Goal: Transaction & Acquisition: Purchase product/service

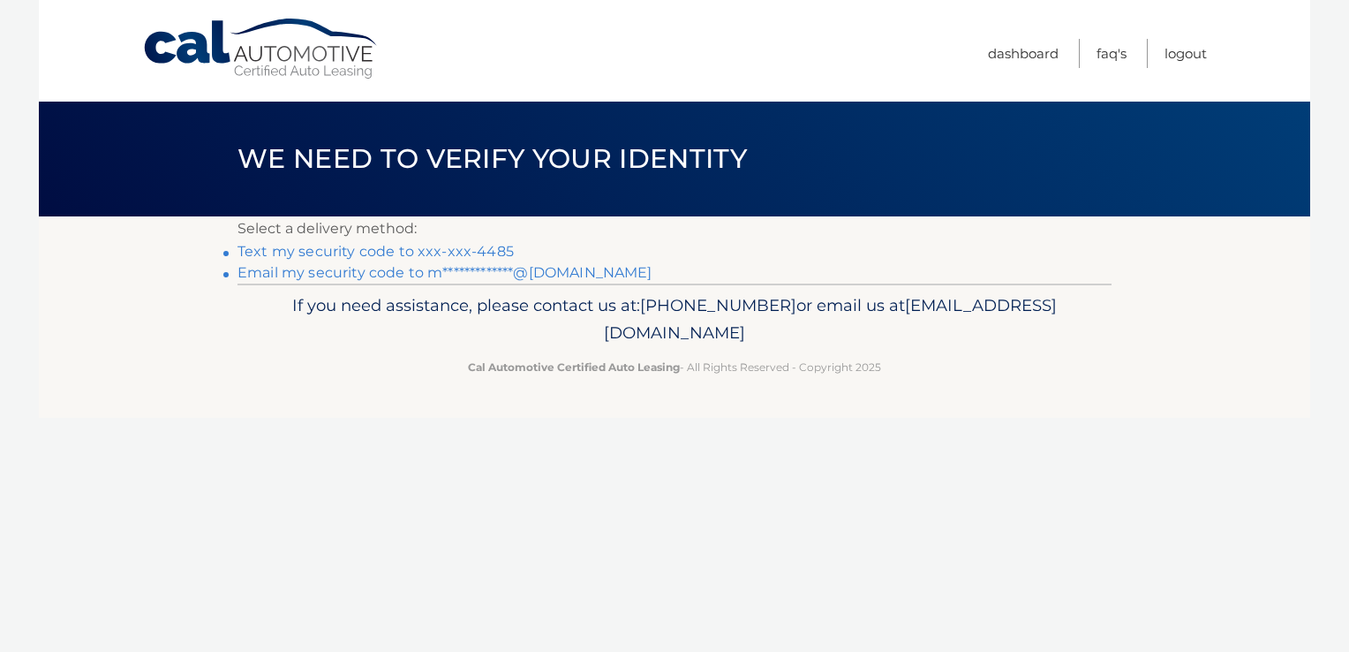
click at [462, 259] on link "Text my security code to xxx-xxx-4485" at bounding box center [376, 251] width 276 height 17
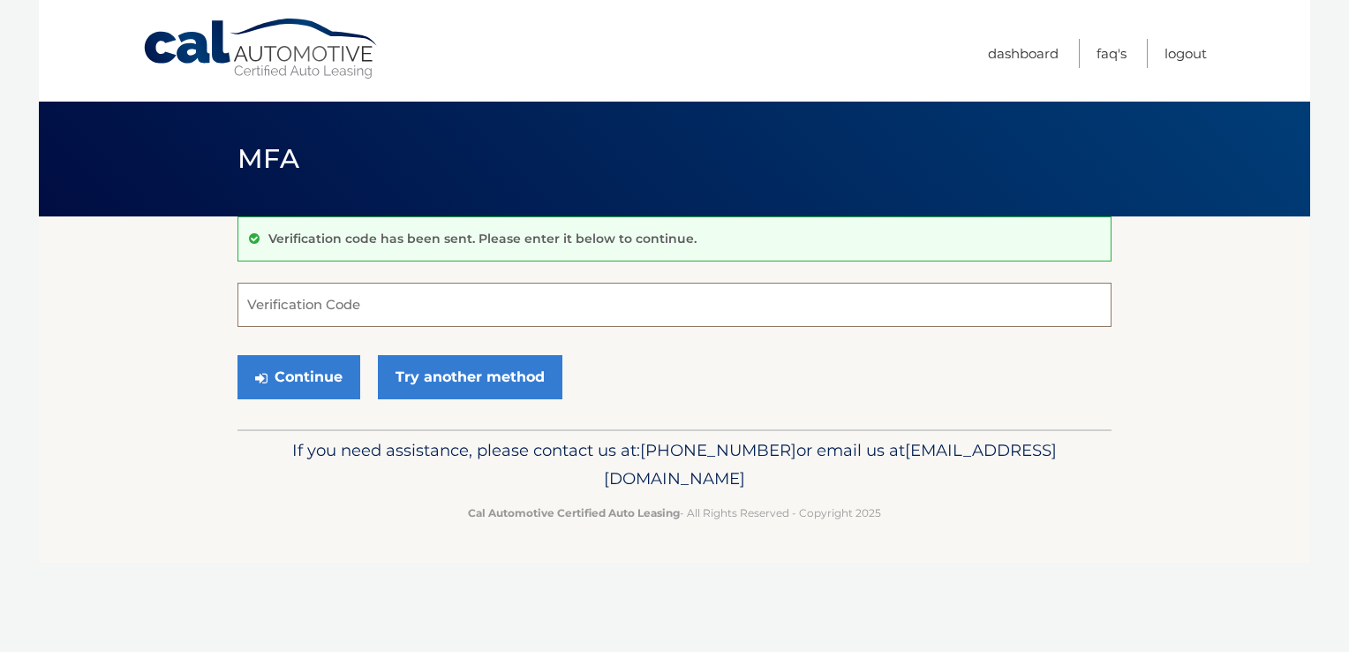
click at [273, 300] on input "Verification Code" at bounding box center [675, 305] width 874 height 44
type input "371704"
click at [309, 373] on button "Continue" at bounding box center [299, 377] width 123 height 44
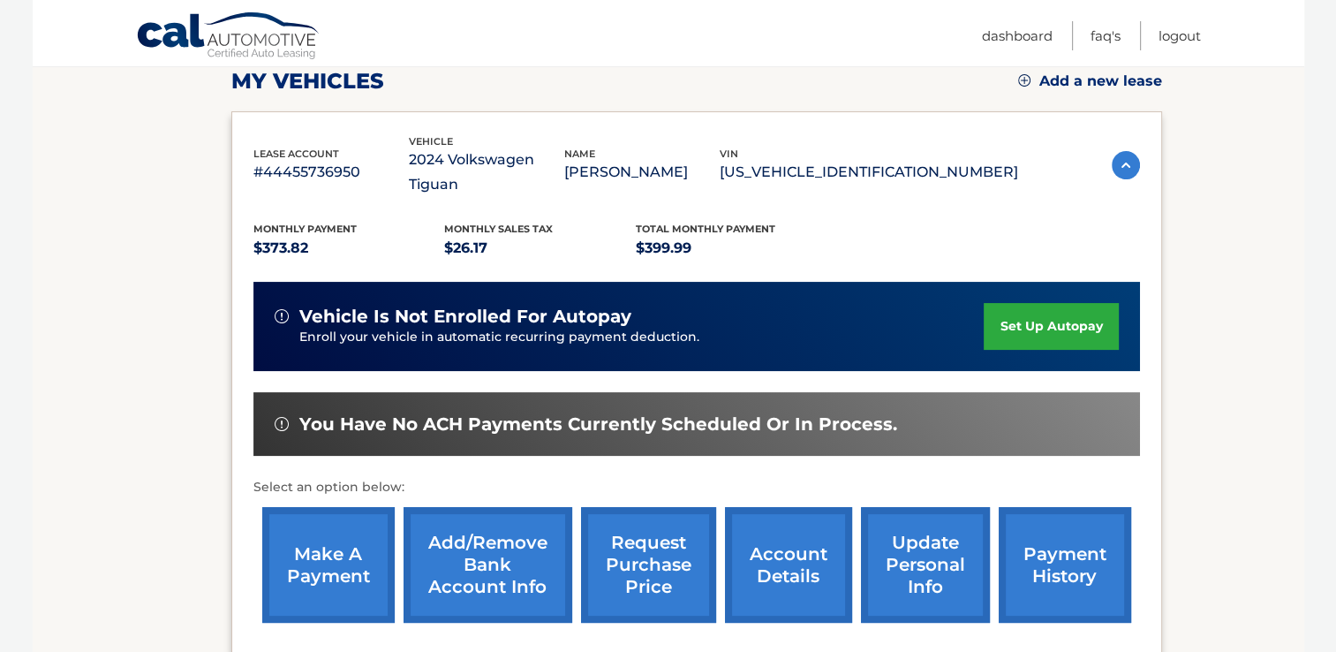
scroll to position [340, 0]
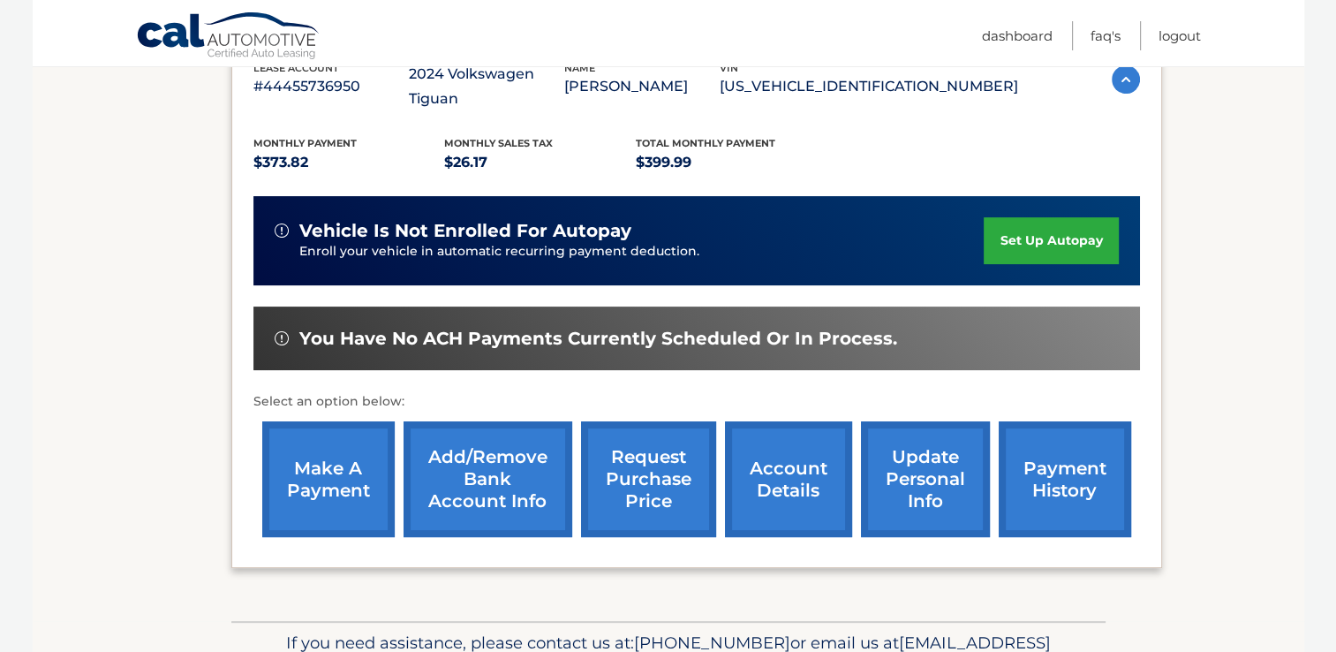
click at [164, 411] on section "my vehicles Add a new lease lease account #44455736950 vehicle 2024 Volkswagen …" at bounding box center [668, 248] width 1271 height 744
click at [149, 472] on section "my vehicles Add a new lease lease account #44455736950 vehicle 2024 Volkswagen …" at bounding box center [668, 248] width 1271 height 744
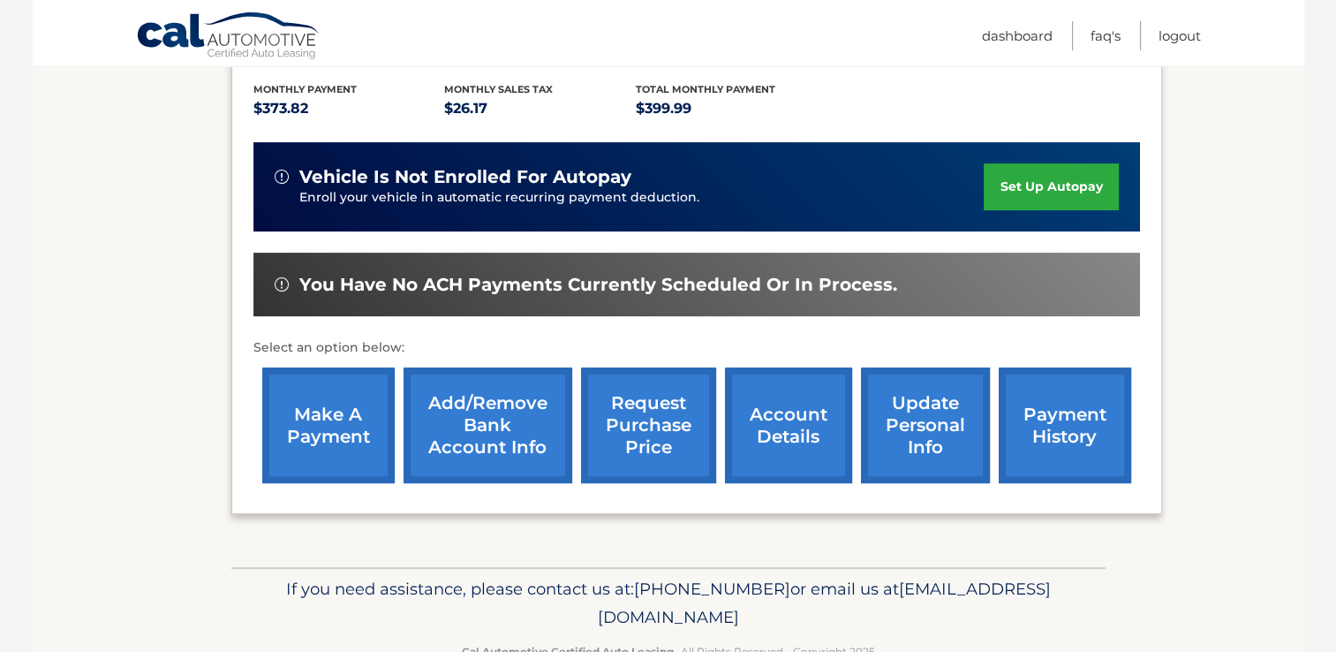
scroll to position [395, 0]
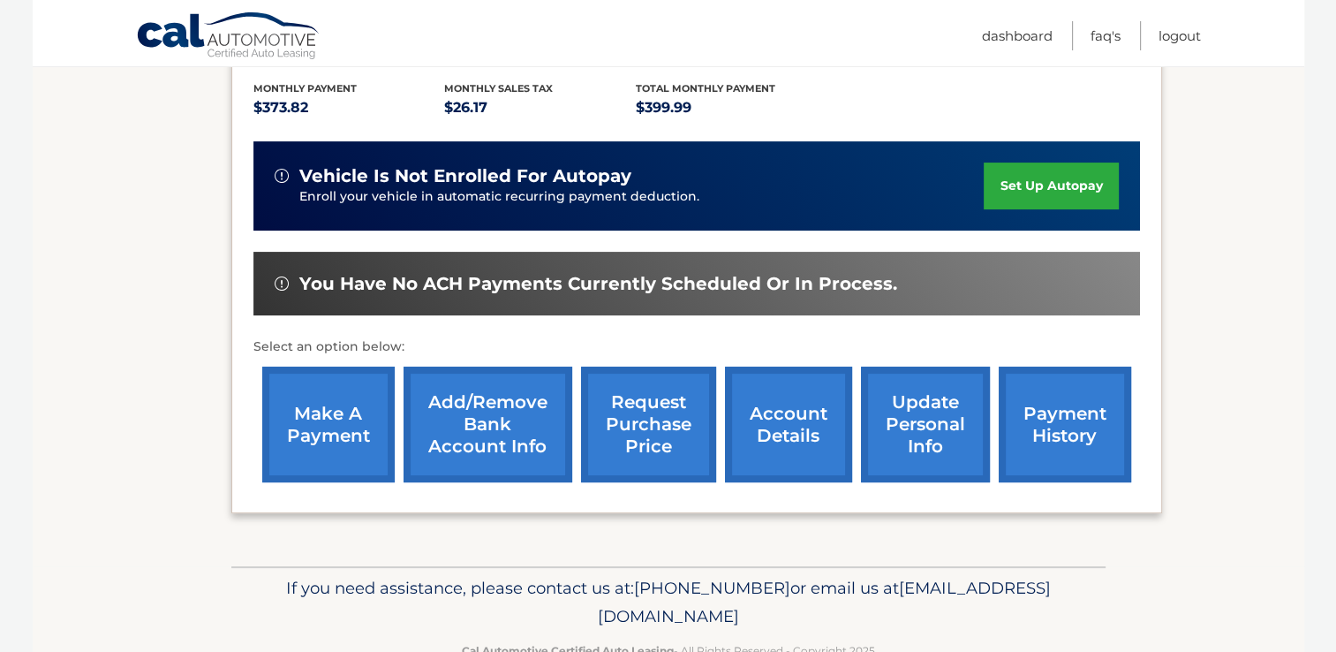
click at [807, 406] on link "account details" at bounding box center [788, 424] width 127 height 116
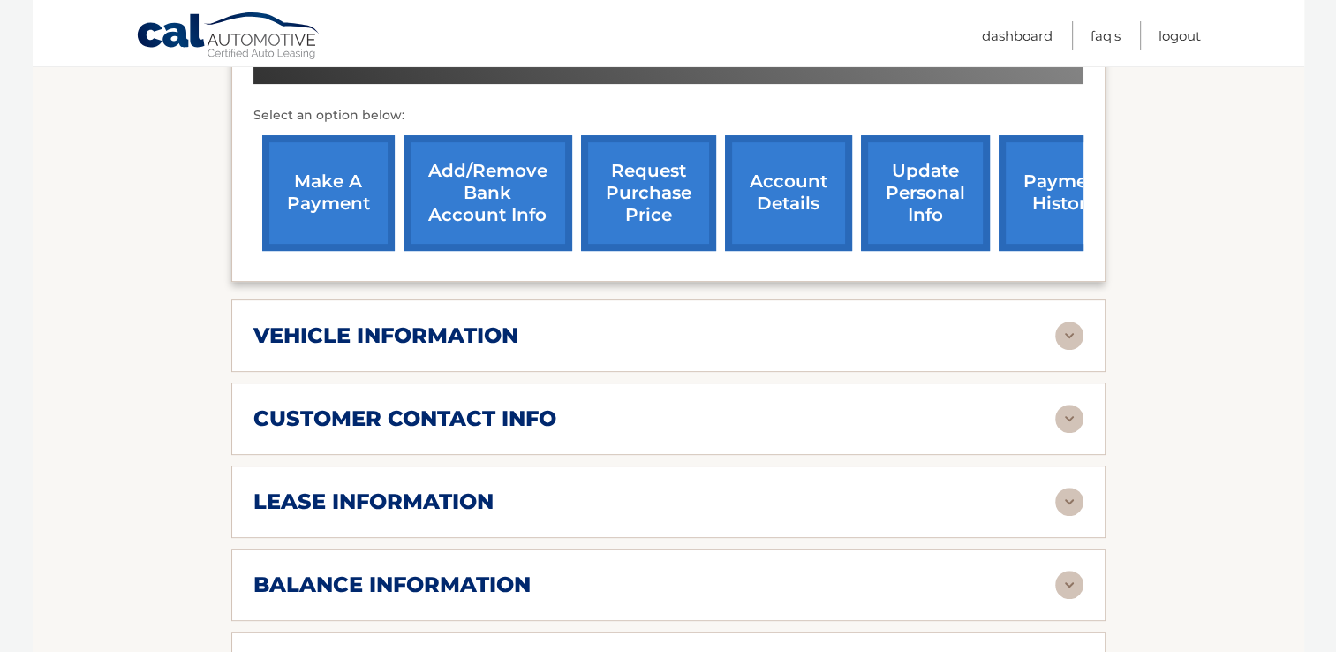
scroll to position [672, 0]
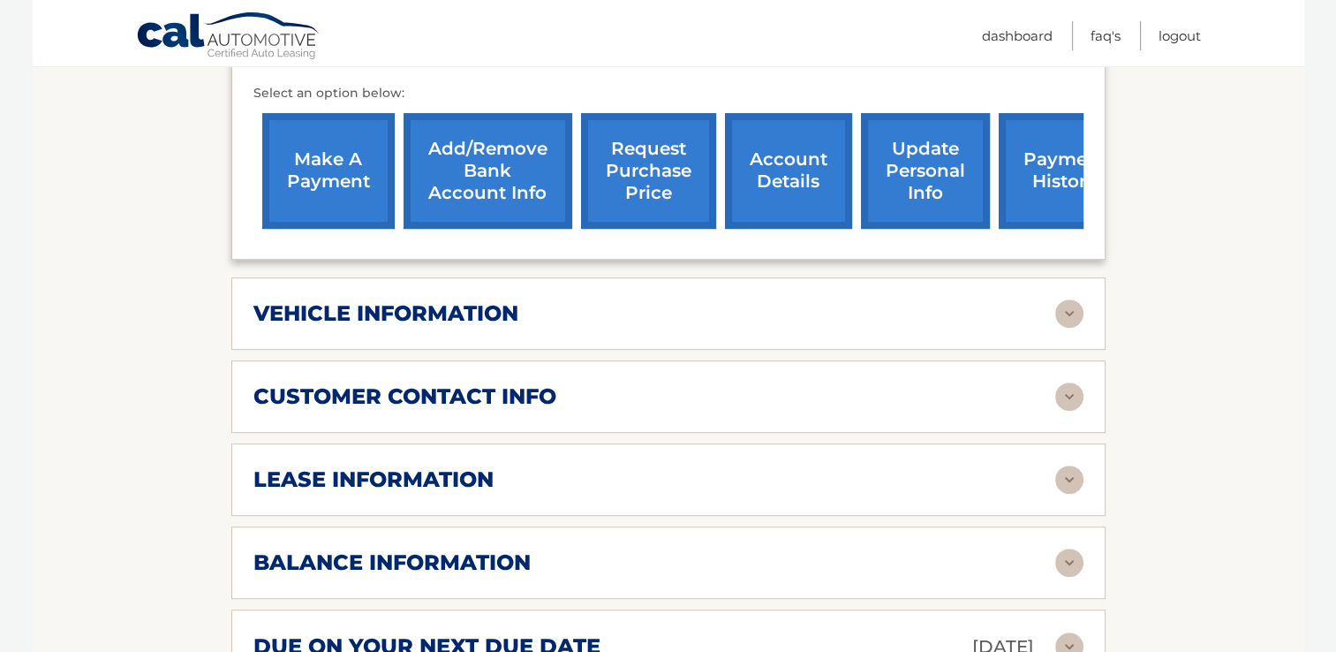
click at [344, 321] on h2 "vehicle information" at bounding box center [385, 313] width 265 height 26
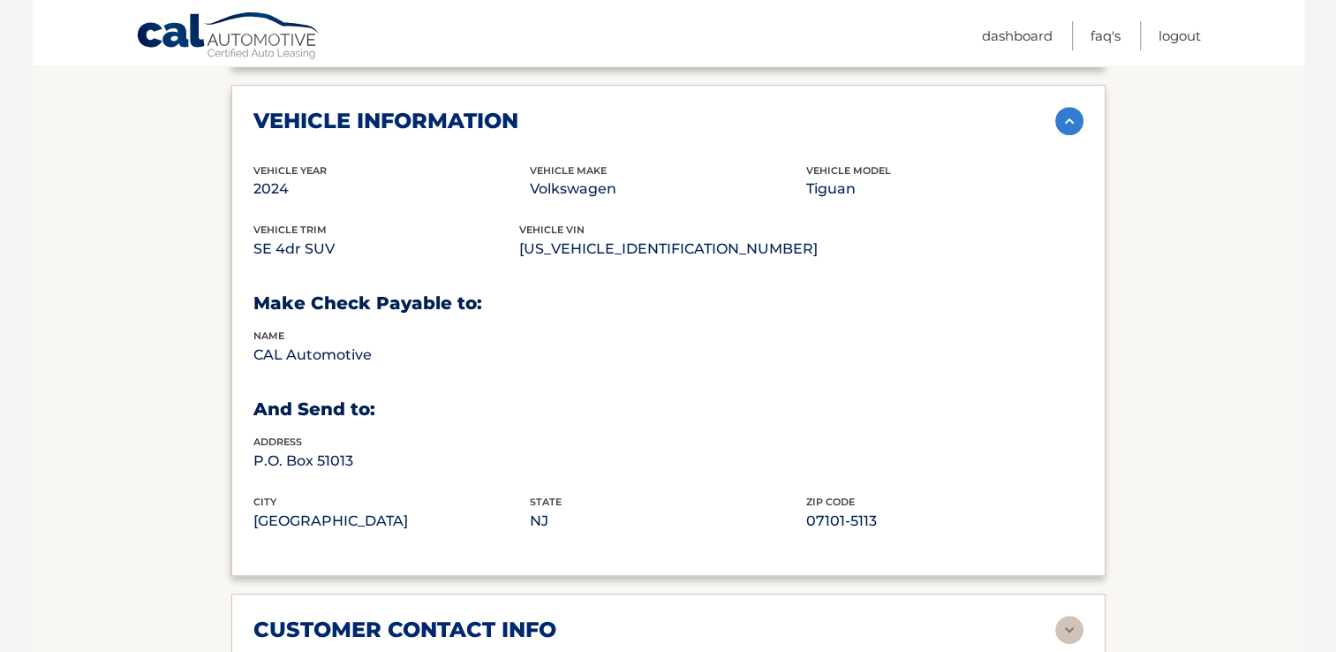
scroll to position [865, 0]
click at [1077, 113] on img at bounding box center [1069, 120] width 28 height 28
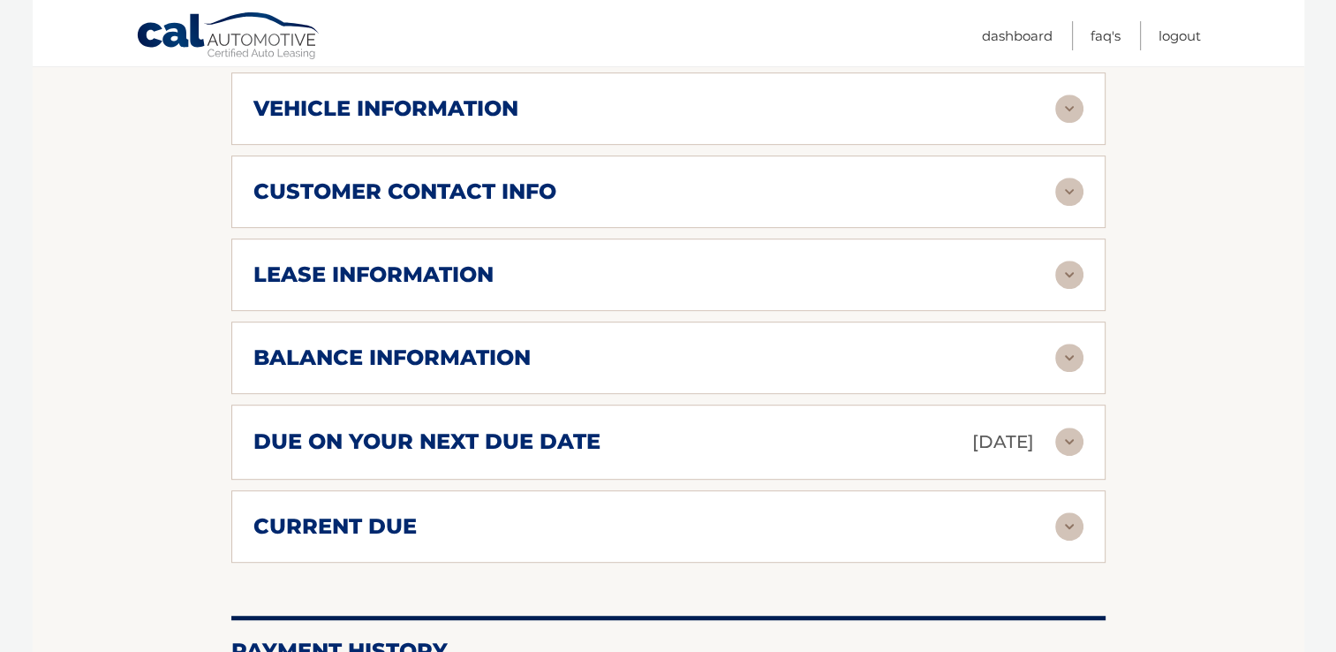
scroll to position [886, 0]
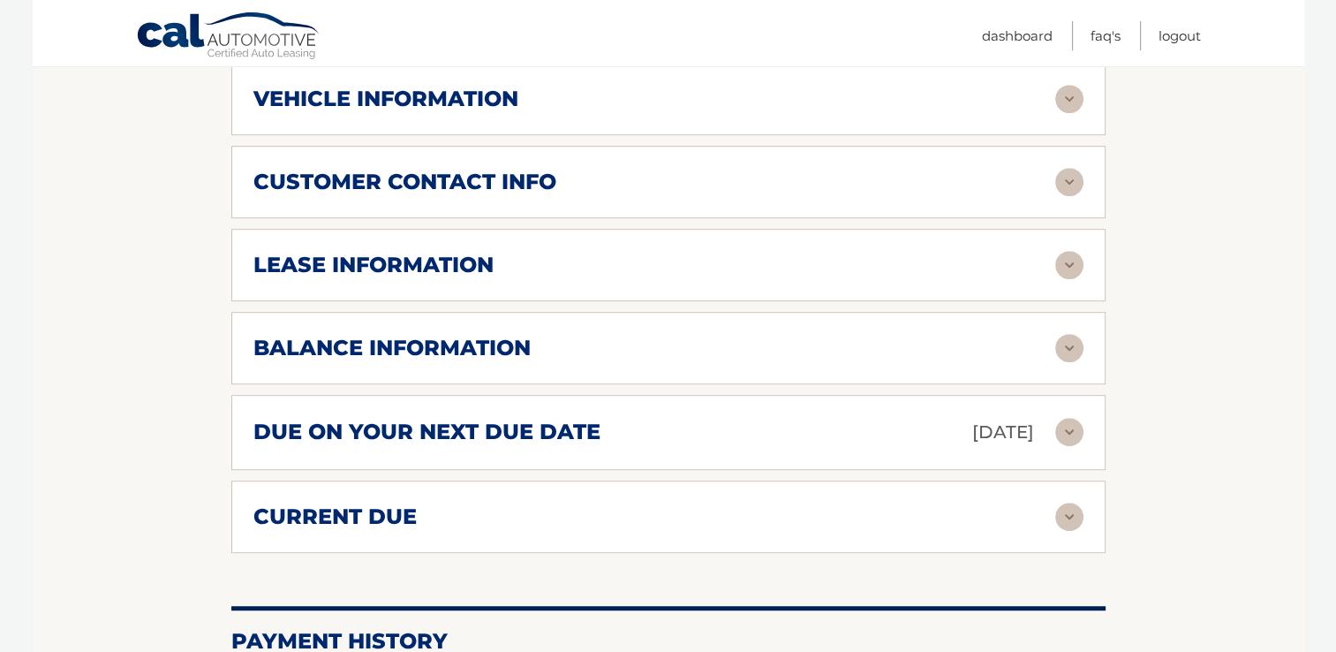
click at [309, 269] on h2 "lease information" at bounding box center [373, 265] width 240 height 26
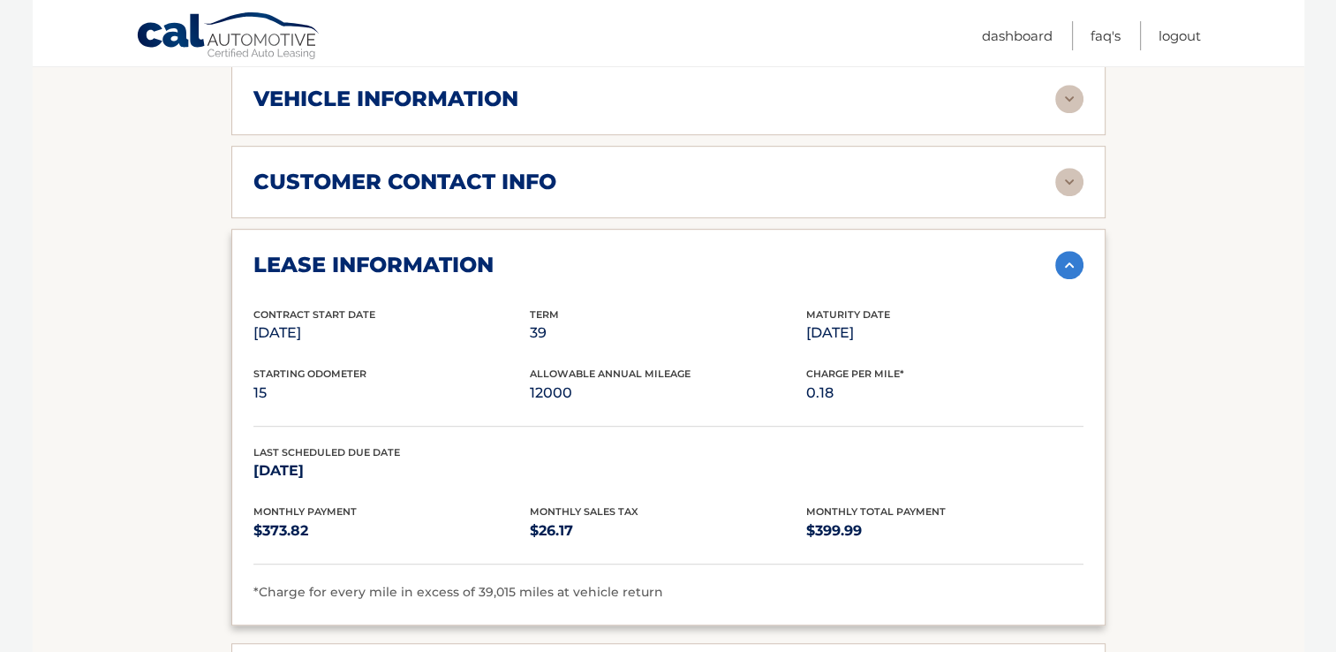
click at [130, 487] on section "Account Details | #44455736950 Back to Dashboard Manage Your Lease lease accoun…" at bounding box center [668, 297] width 1271 height 1934
click at [1059, 262] on img at bounding box center [1069, 265] width 28 height 28
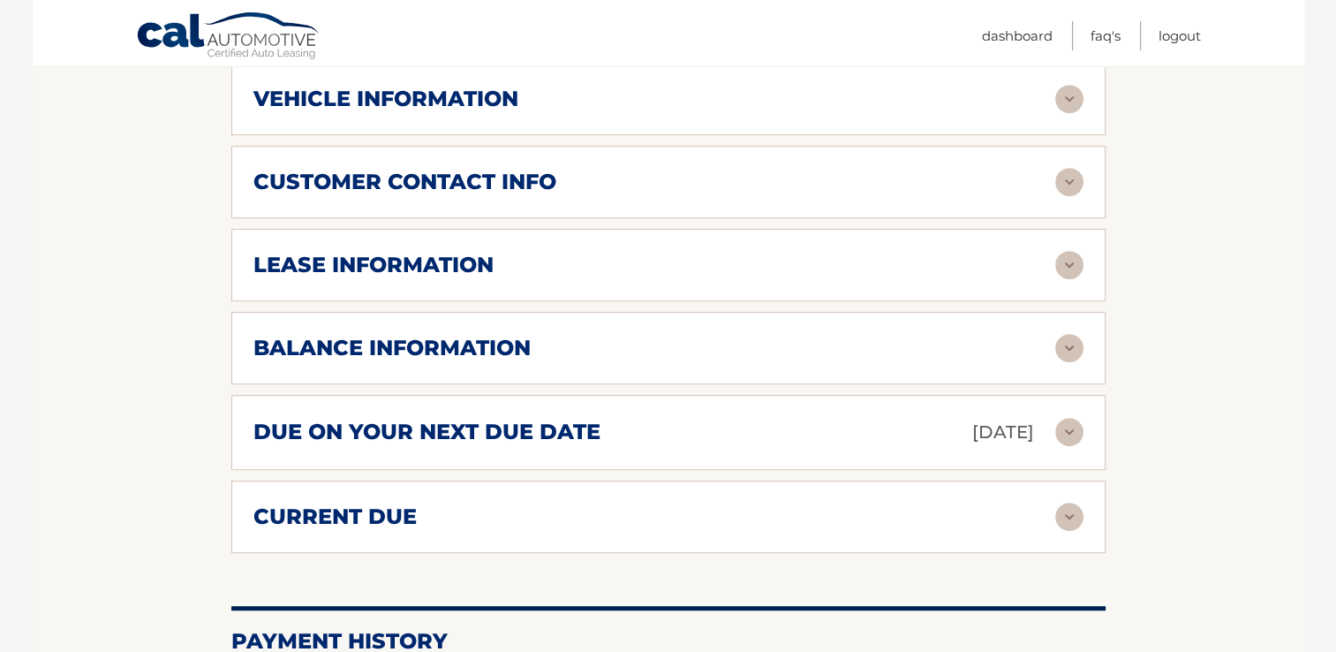
click at [313, 343] on h2 "balance information" at bounding box center [391, 348] width 277 height 26
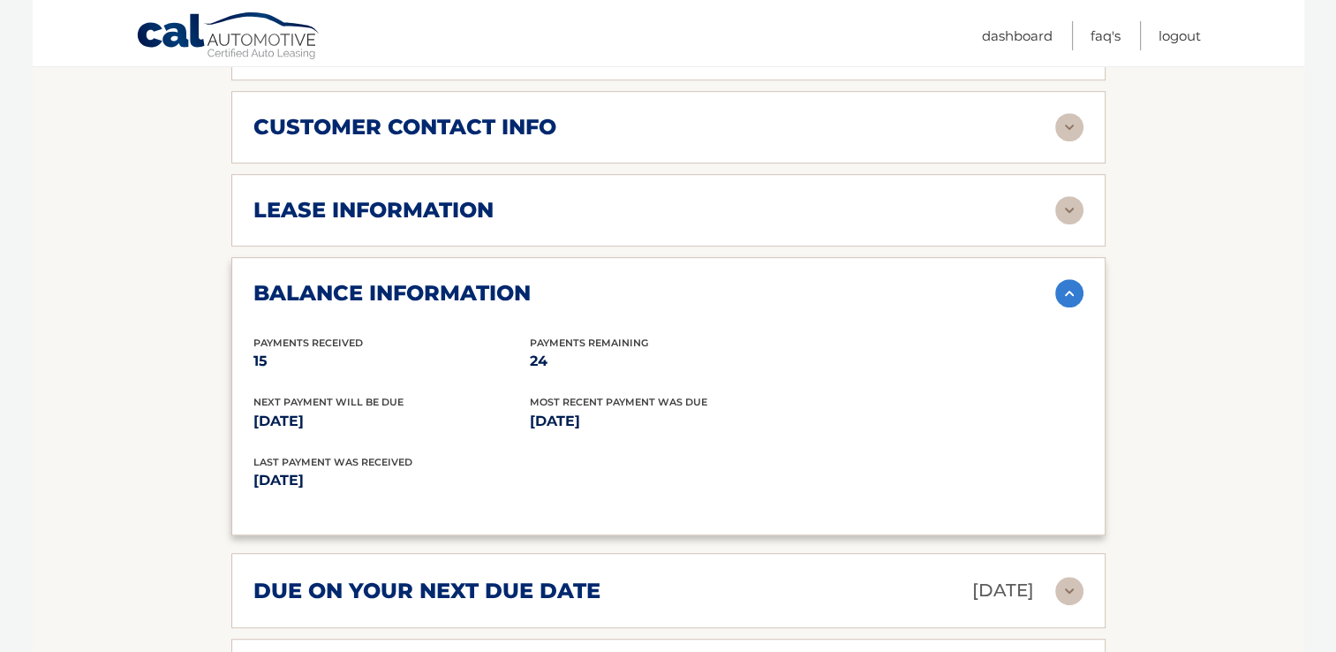
scroll to position [937, 0]
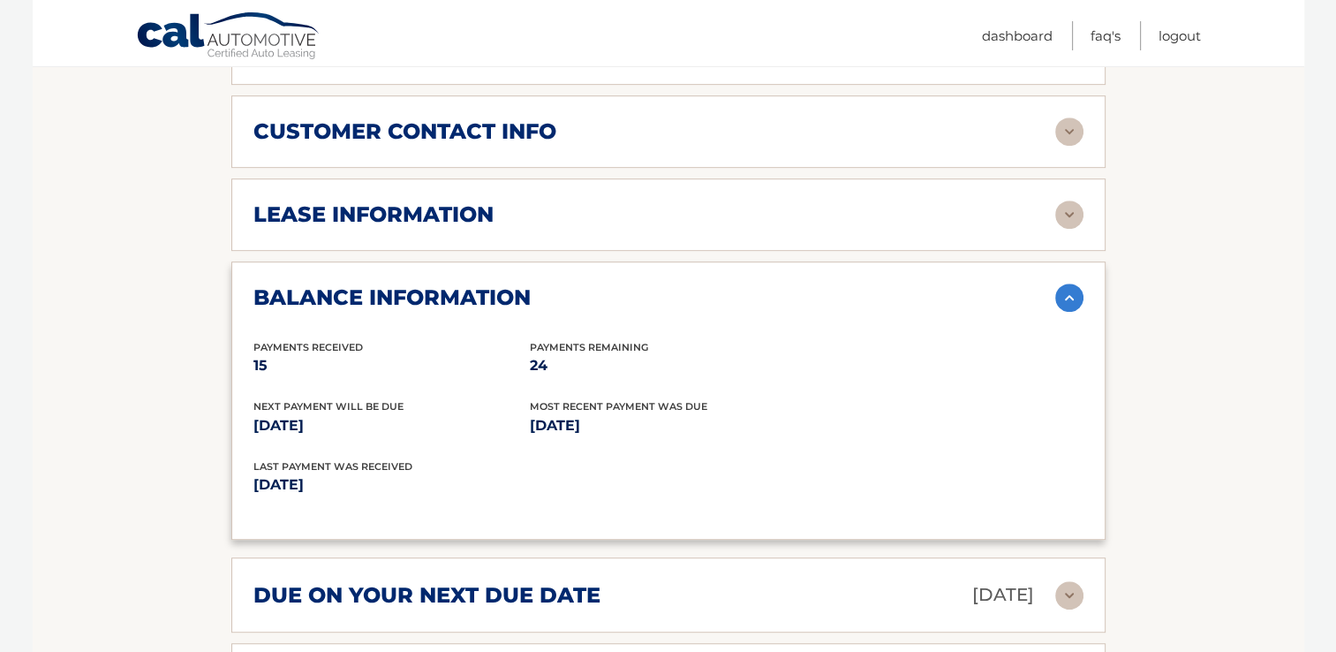
click at [1081, 283] on img at bounding box center [1069, 297] width 28 height 28
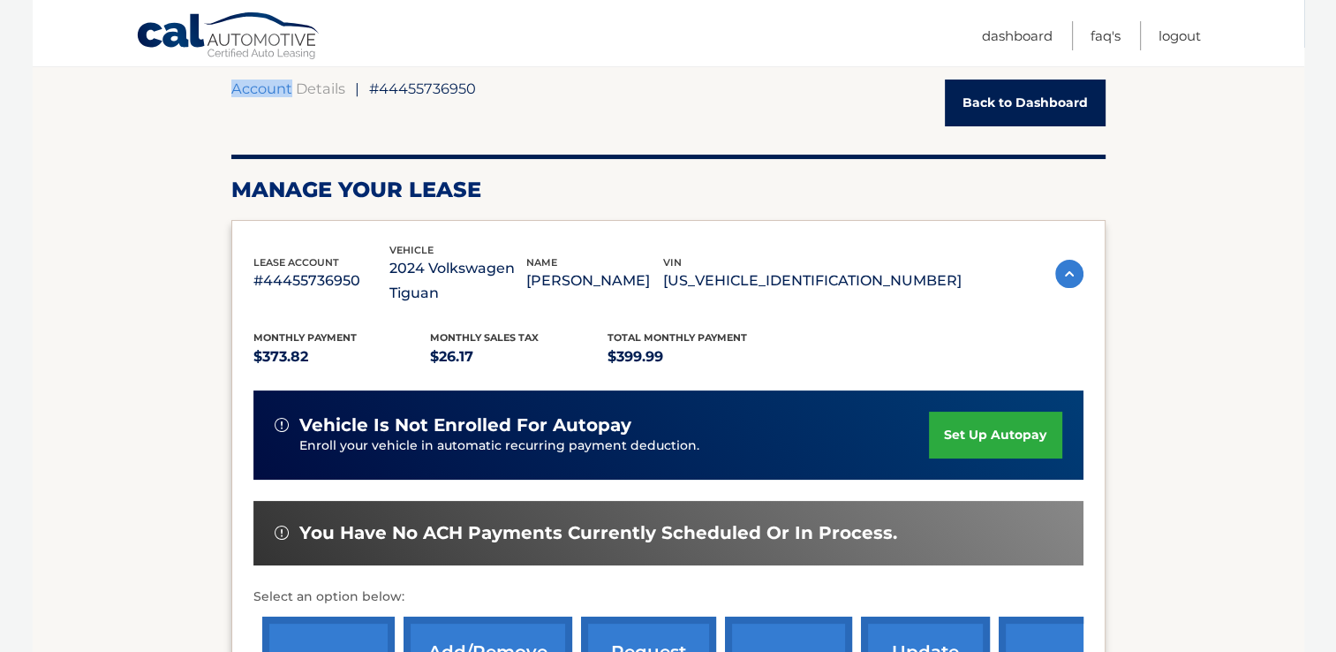
scroll to position [102, 0]
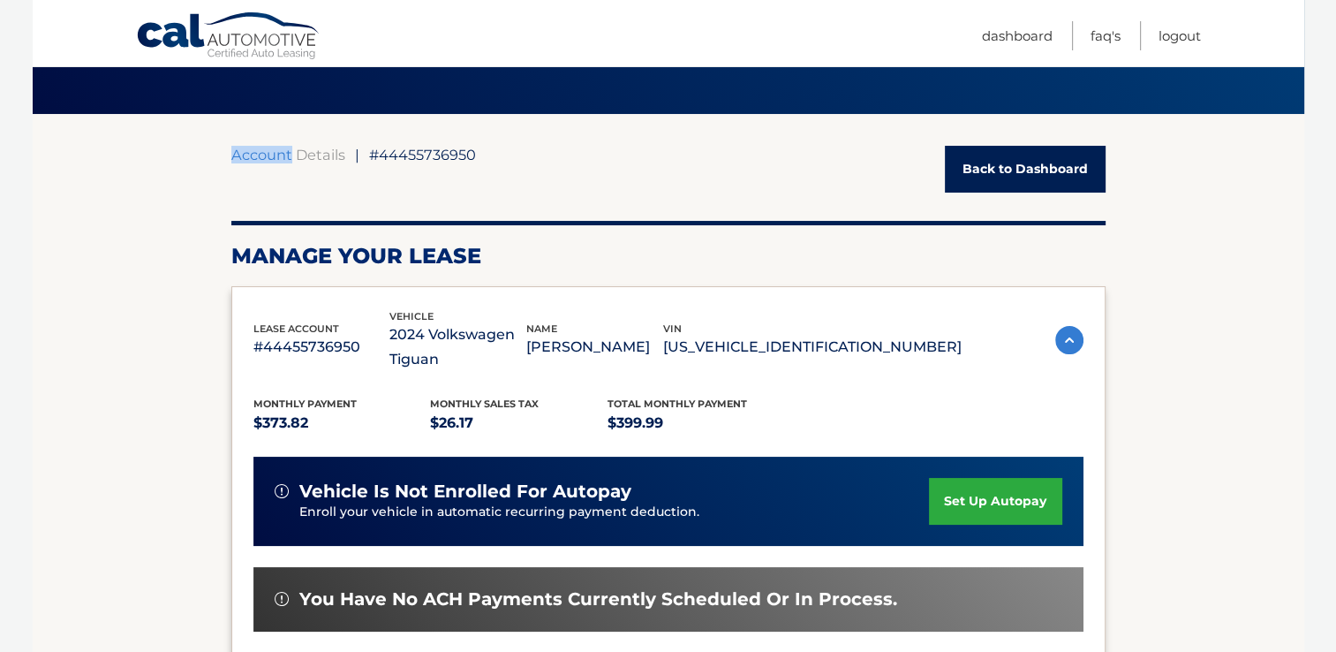
click at [1003, 165] on link "Back to Dashboard" at bounding box center [1025, 169] width 161 height 47
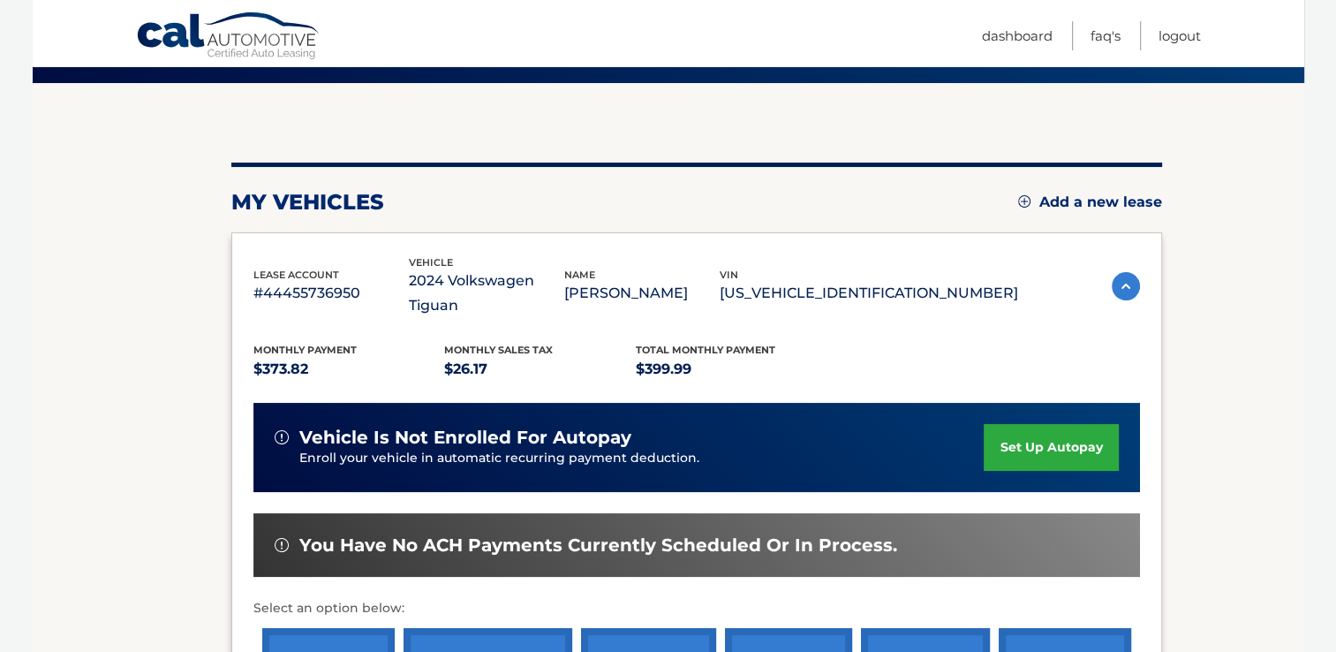
scroll to position [333, 0]
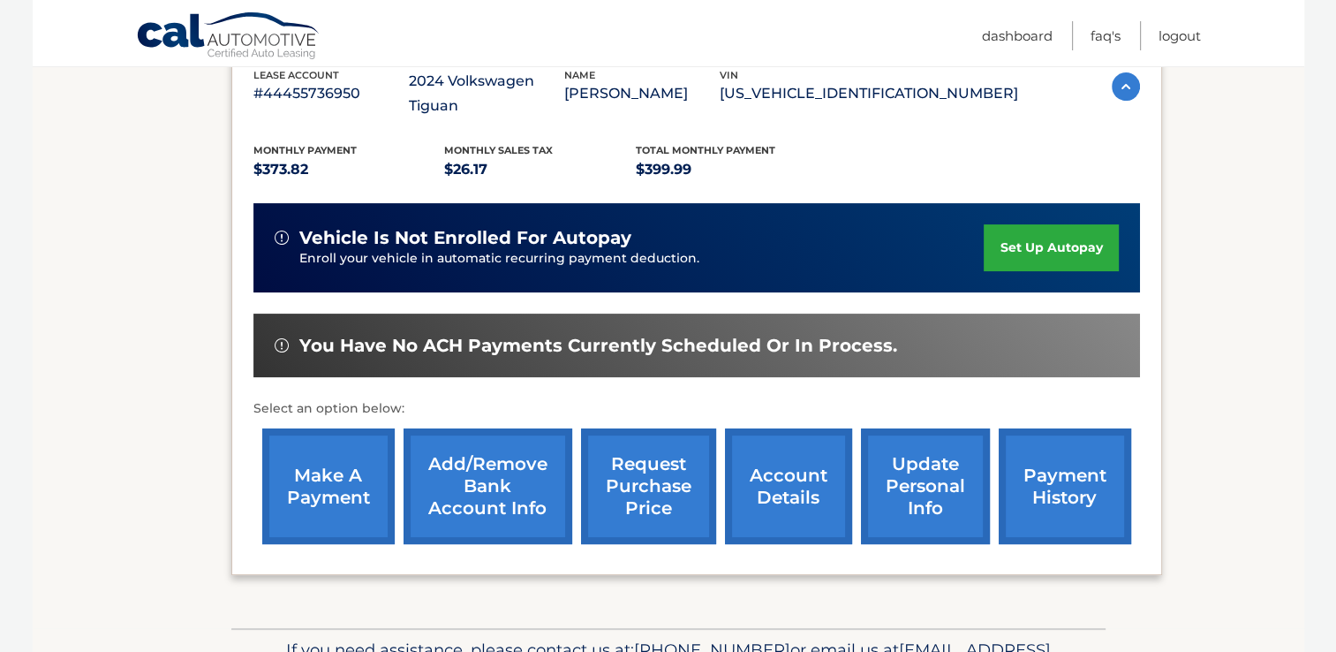
click at [330, 452] on link "make a payment" at bounding box center [328, 486] width 132 height 116
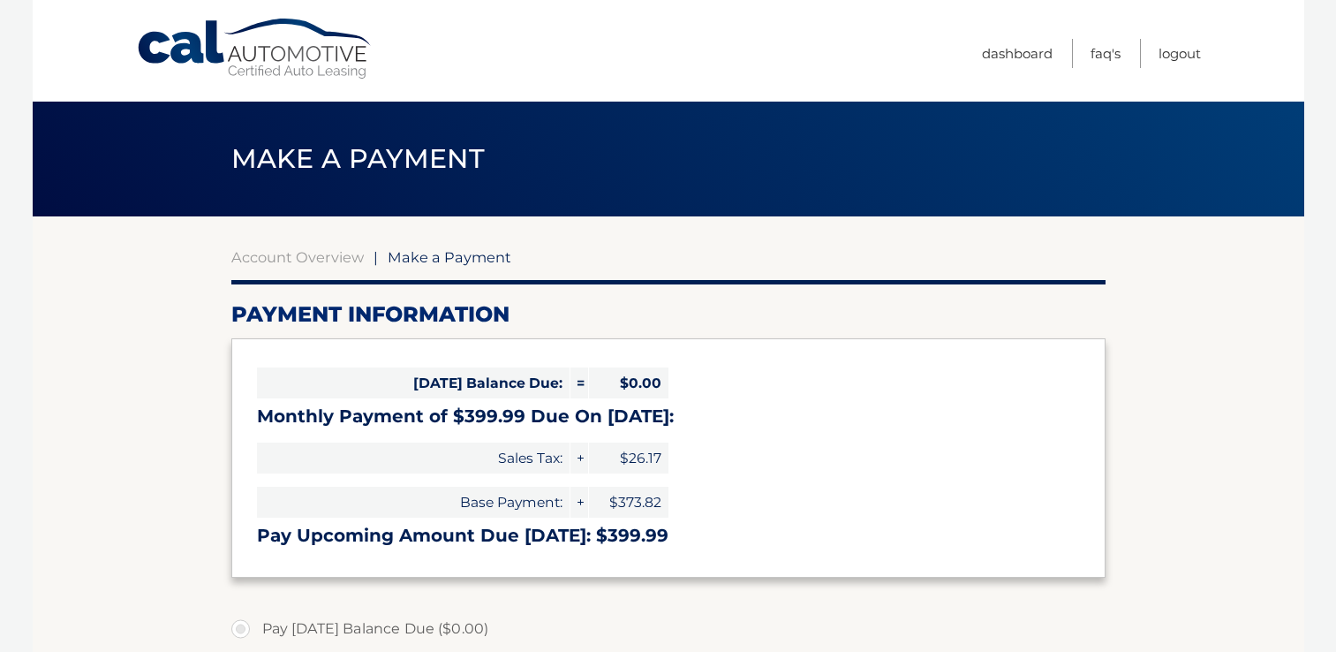
select select "MmE2Yjk0MDUtYzBlNy00MzY0LWFjNmMtZWZlMjczNDE2NjBm"
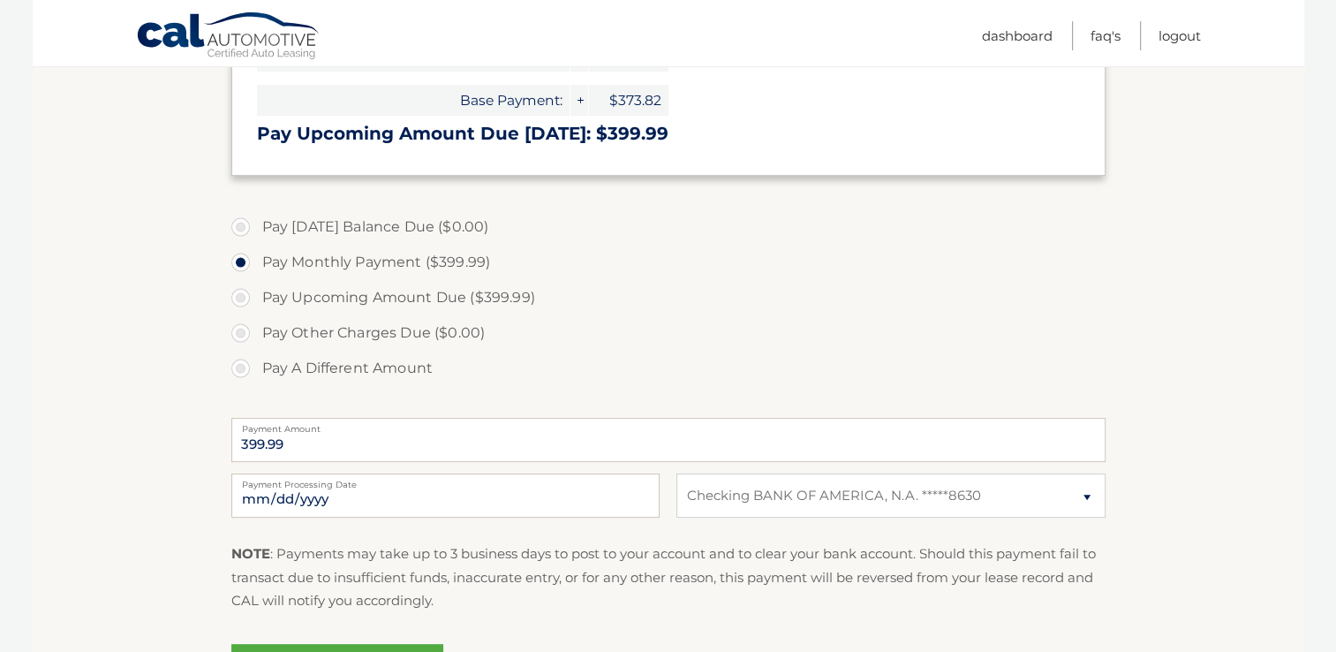
scroll to position [404, 0]
click at [141, 477] on section "Account Overview | Make a Payment Payment Information [DATE] Balance Due: = $0.…" at bounding box center [668, 267] width 1271 height 911
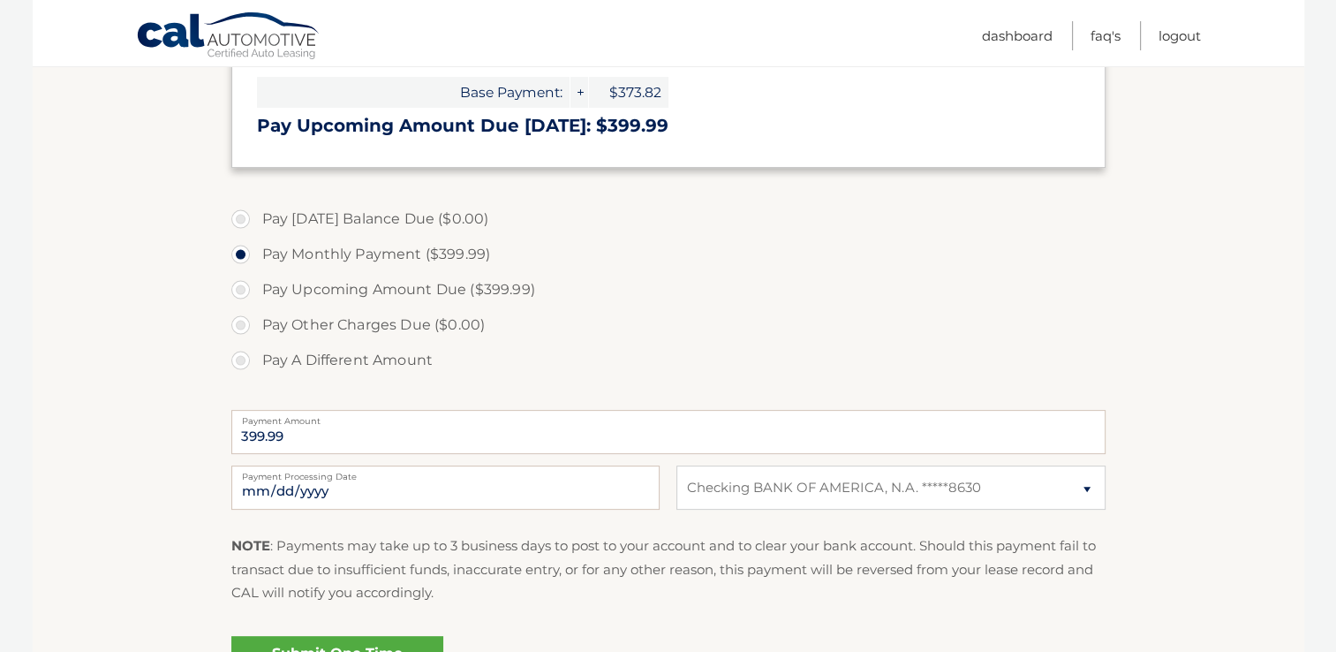
scroll to position [415, 0]
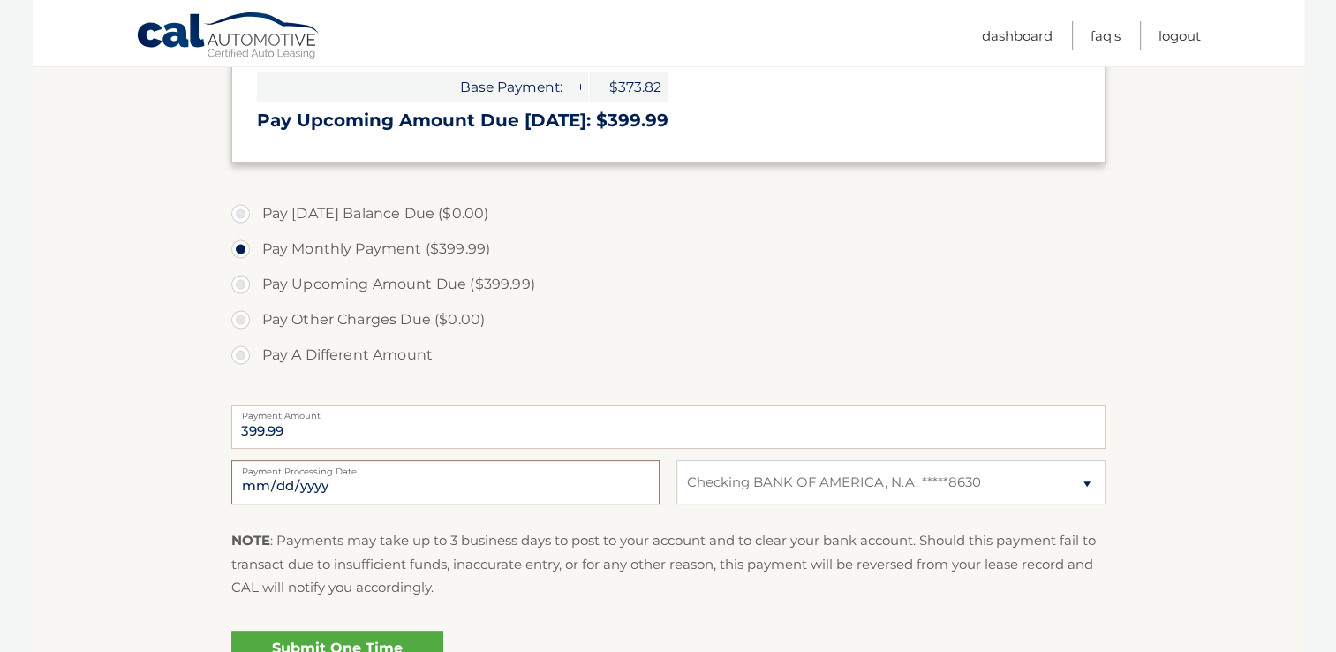
click at [451, 490] on input "2025-10-13" at bounding box center [445, 482] width 428 height 44
type input "2025-10-31"
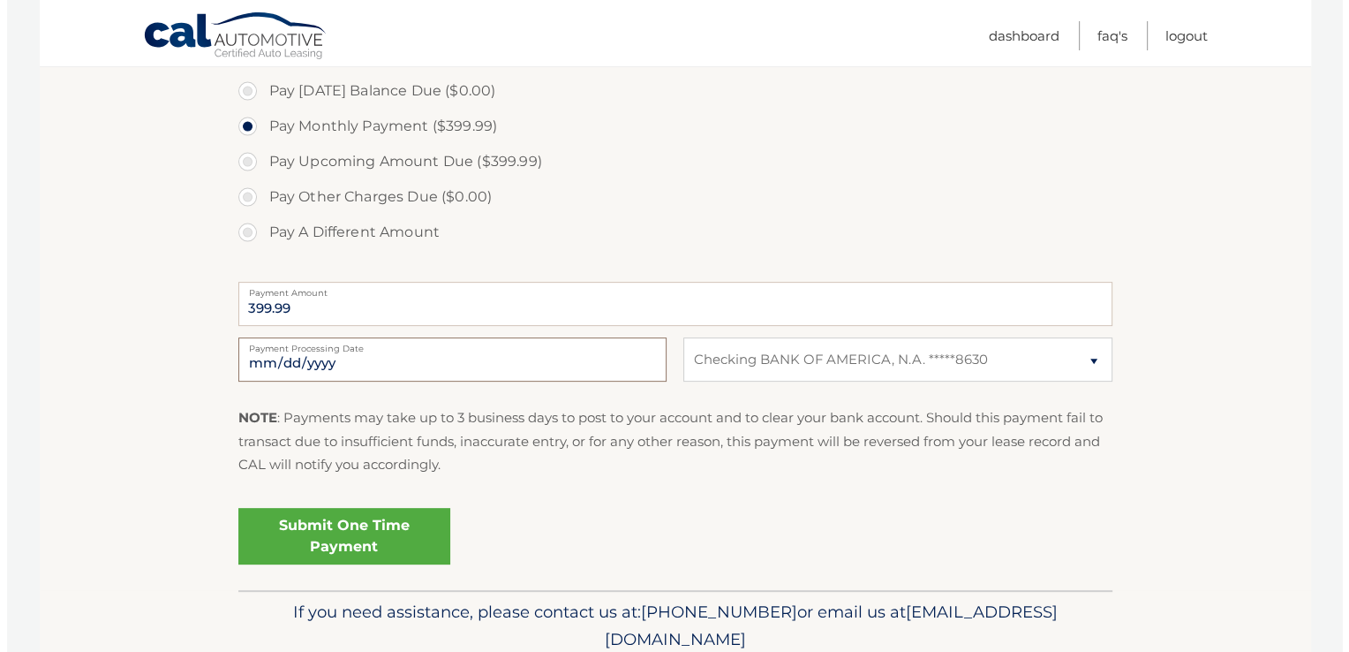
scroll to position [546, 0]
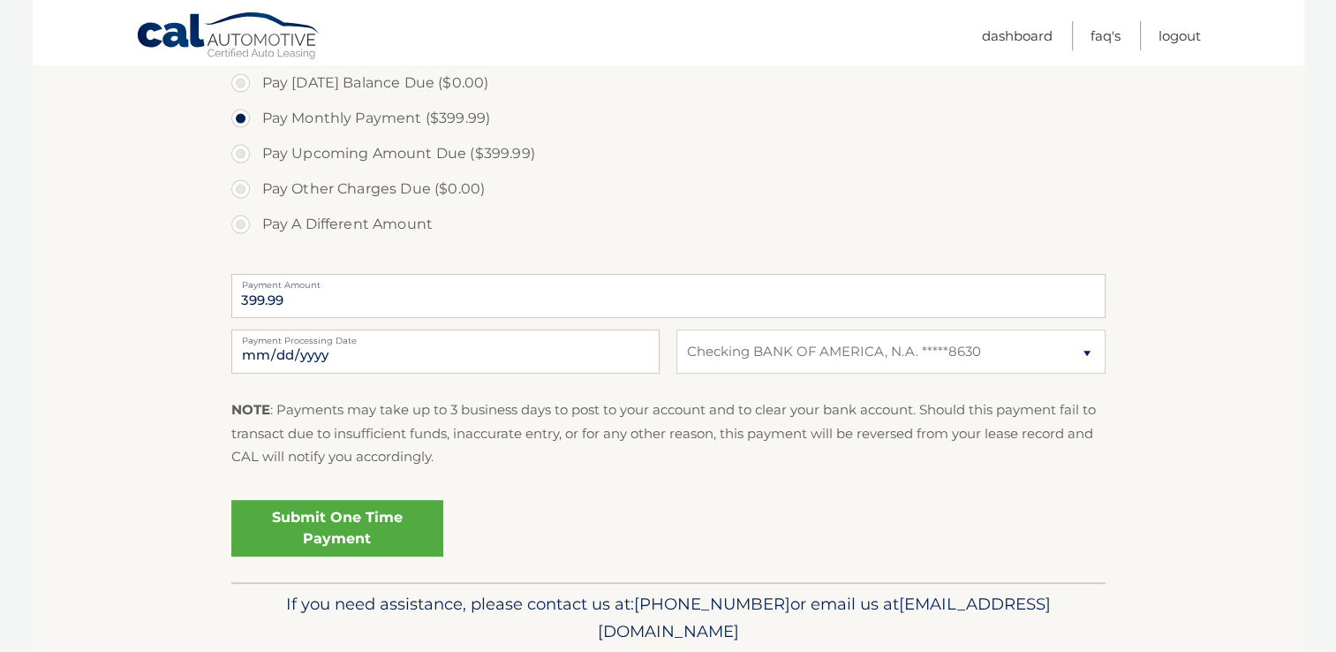
click at [346, 536] on link "Submit One Time Payment" at bounding box center [337, 528] width 212 height 57
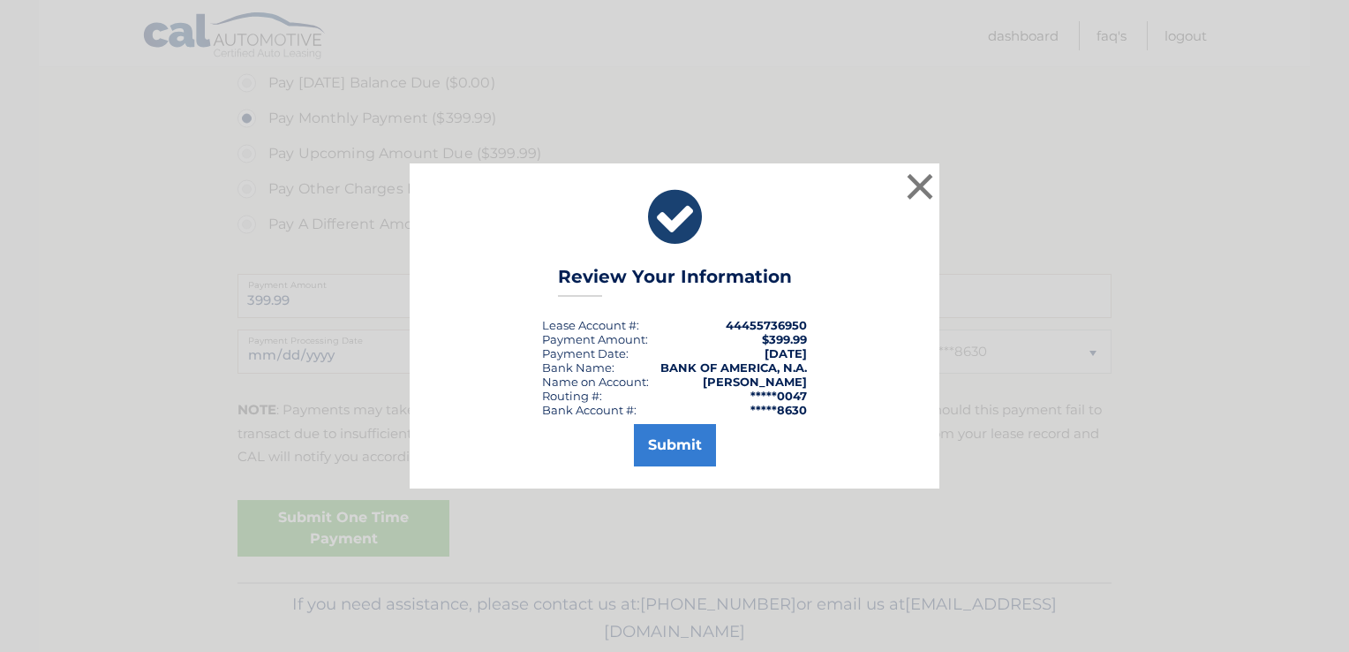
click at [679, 442] on button "Submit" at bounding box center [675, 445] width 82 height 42
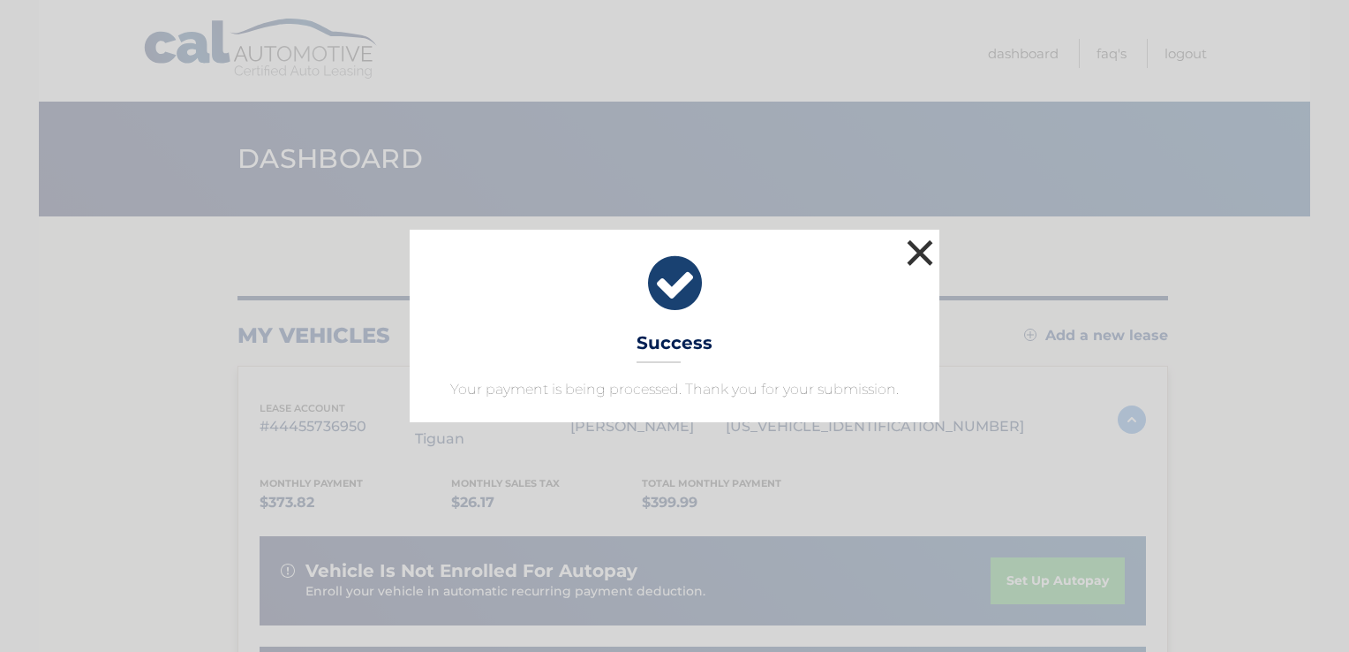
click at [932, 250] on button "×" at bounding box center [919, 252] width 35 height 35
